Goal: Information Seeking & Learning: Learn about a topic

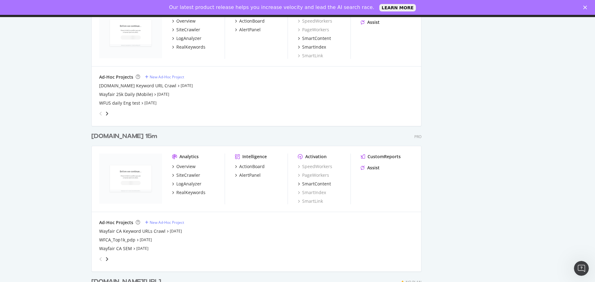
scroll to position [930, 0]
click at [188, 168] on div "Overview" at bounding box center [185, 166] width 19 height 6
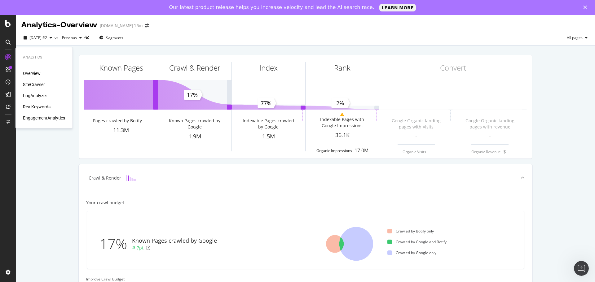
click at [38, 83] on div "SiteCrawler" at bounding box center [34, 85] width 22 height 6
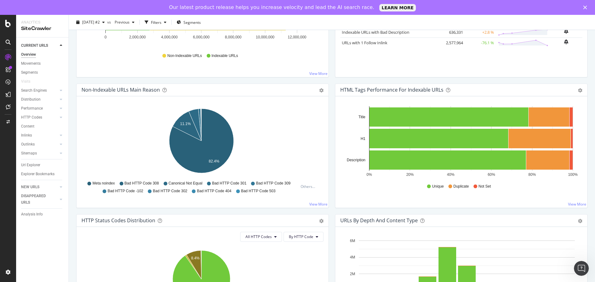
scroll to position [155, 0]
click at [187, 183] on span "Canonical Not Equal" at bounding box center [186, 183] width 34 height 5
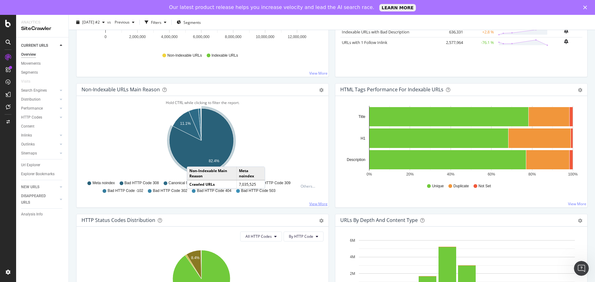
click at [315, 205] on link "View More" at bounding box center [318, 203] width 18 height 5
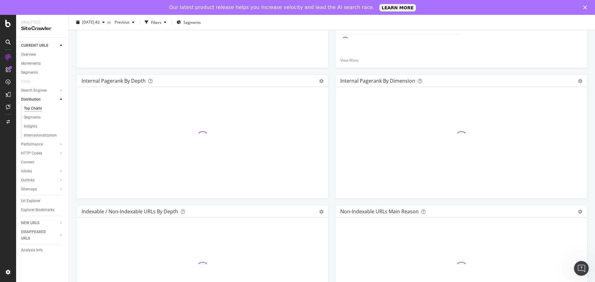
scroll to position [155, 0]
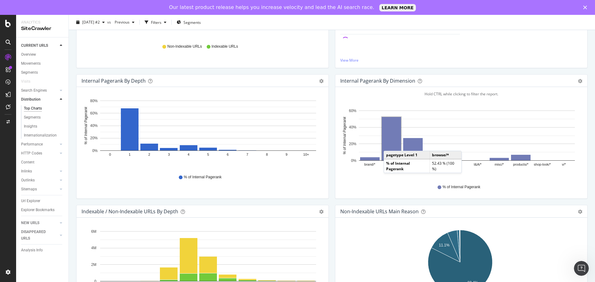
click at [387, 145] on rect "A chart." at bounding box center [391, 138] width 19 height 43
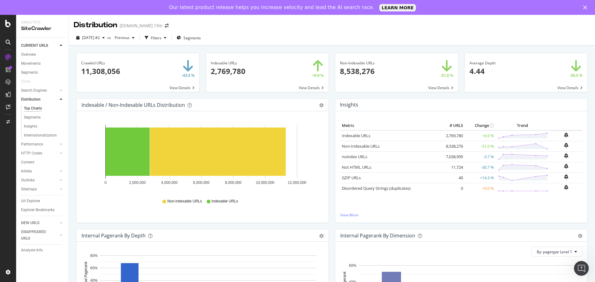
click at [392, 69] on span at bounding box center [396, 72] width 123 height 39
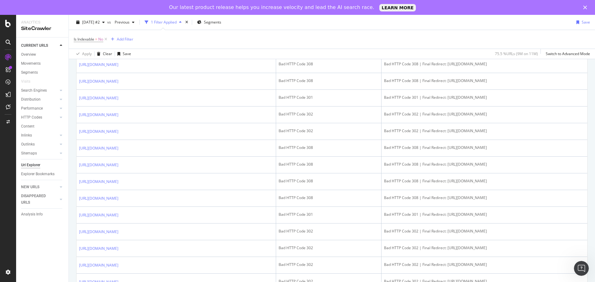
scroll to position [527, 0]
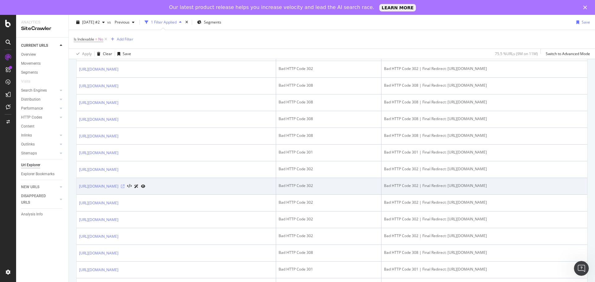
click at [125, 188] on icon at bounding box center [123, 187] width 4 height 4
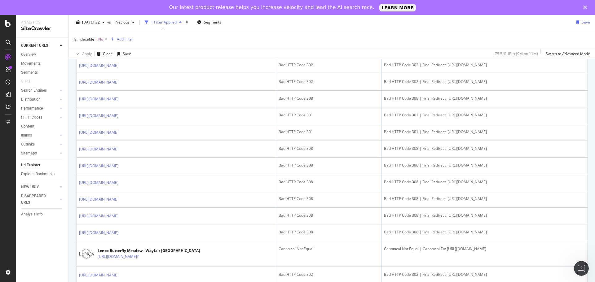
scroll to position [682, 0]
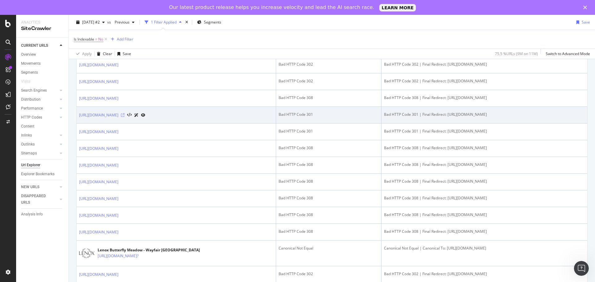
click at [125, 117] on icon at bounding box center [123, 115] width 4 height 4
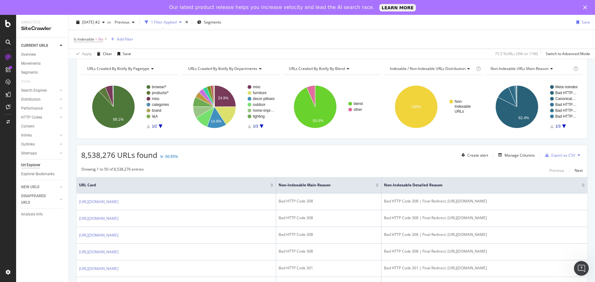
scroll to position [62, 0]
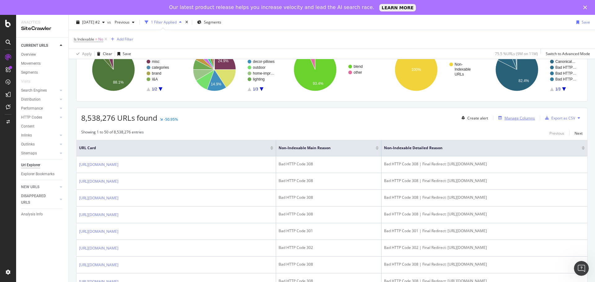
click at [506, 120] on div "Manage Columns" at bounding box center [520, 118] width 30 height 5
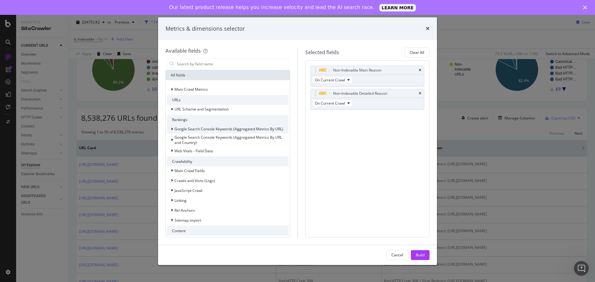
click at [212, 132] on span "Google Search Console Keywords (Aggregated Metrics By URL)" at bounding box center [228, 128] width 109 height 5
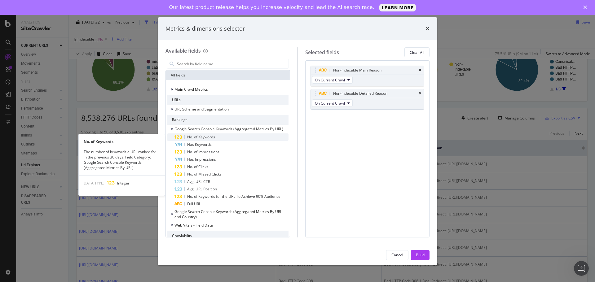
click at [208, 140] on div "No. of Keywords" at bounding box center [231, 137] width 114 height 7
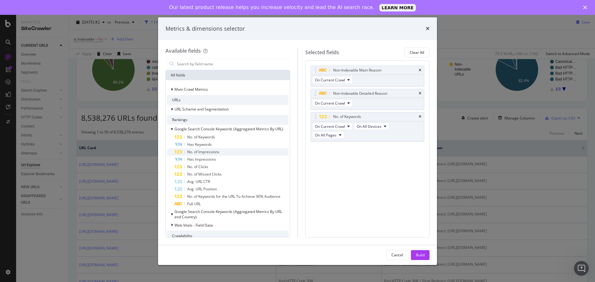
click at [206, 153] on span "No. of Impressions" at bounding box center [203, 151] width 32 height 5
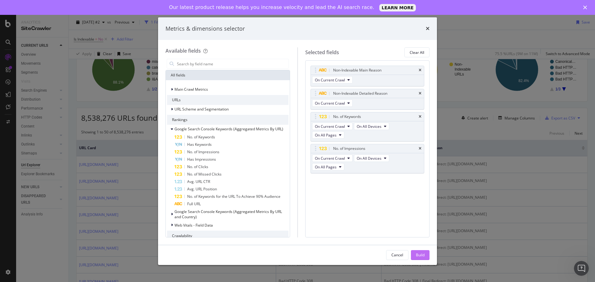
click at [418, 254] on div "Build" at bounding box center [420, 255] width 9 height 5
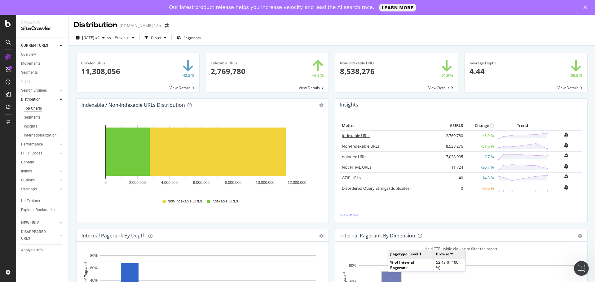
click at [360, 134] on link "Indexable URLs" at bounding box center [356, 136] width 29 height 6
